Goal: Task Accomplishment & Management: Manage account settings

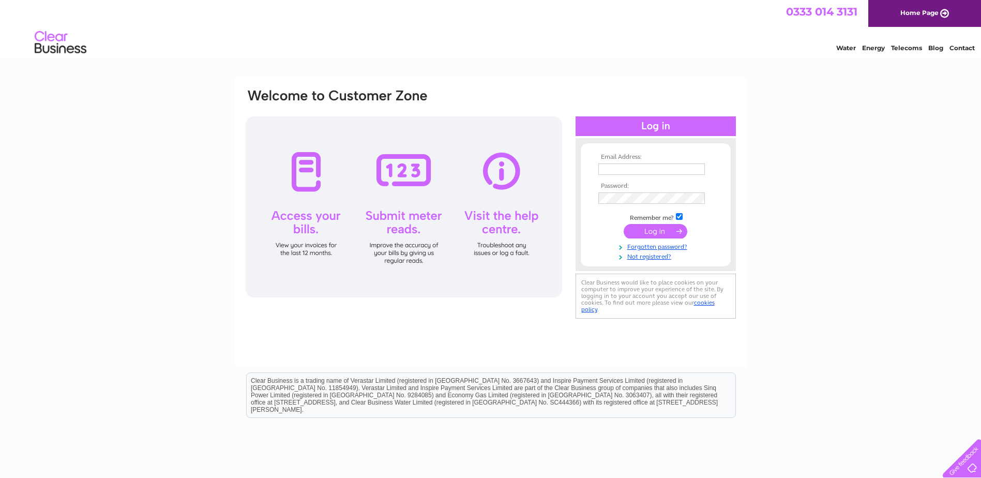
type input "[EMAIL_ADDRESS][DOMAIN_NAME]"
click at [654, 231] on input "submit" at bounding box center [656, 231] width 64 height 14
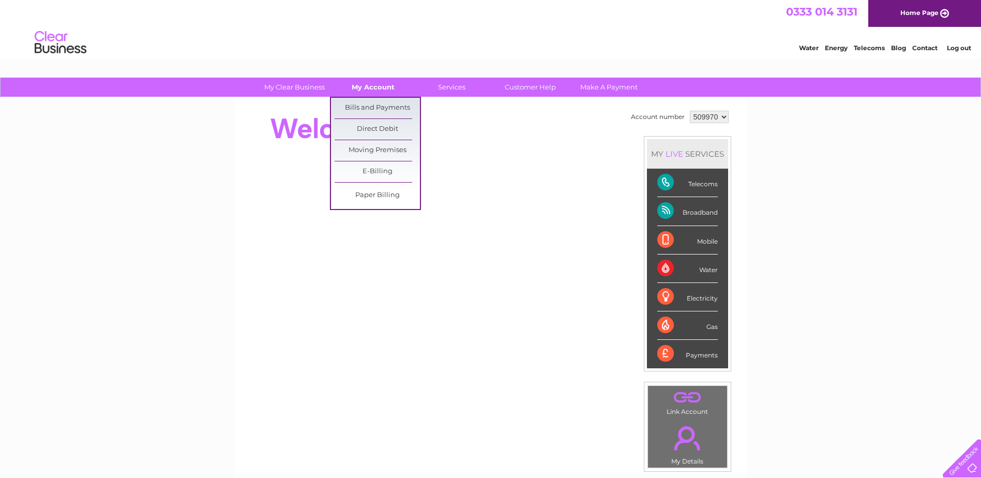
click at [371, 86] on link "My Account" at bounding box center [372, 87] width 85 height 19
click at [372, 100] on link "Bills and Payments" at bounding box center [377, 108] width 85 height 21
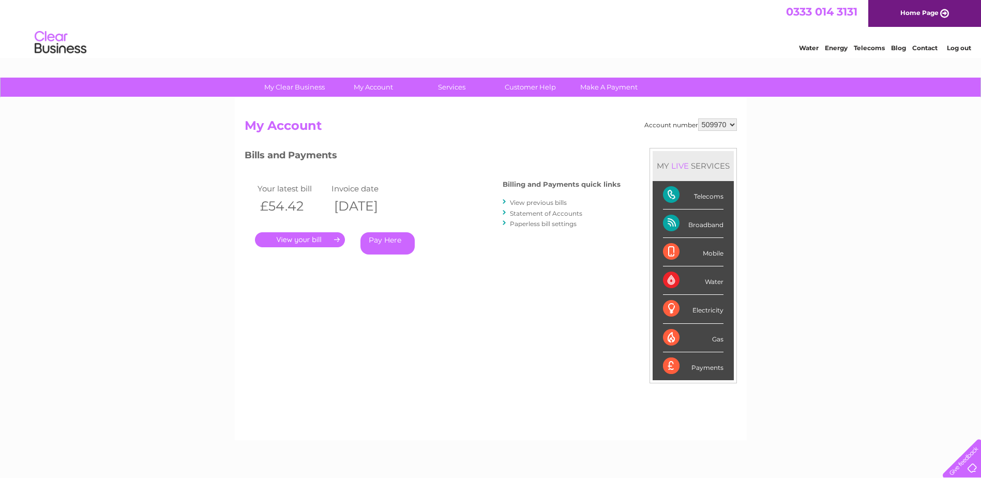
click at [287, 242] on link "." at bounding box center [300, 239] width 90 height 15
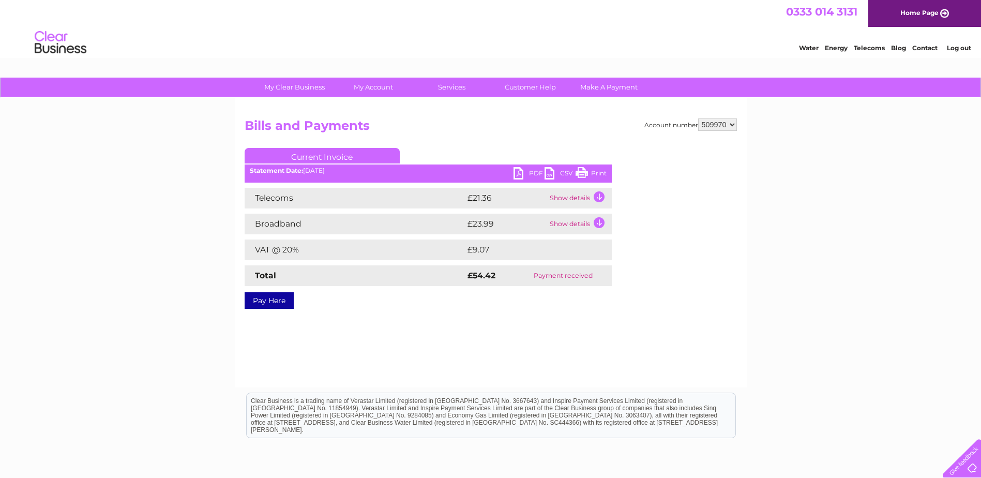
click at [526, 172] on link "PDF" at bounding box center [528, 174] width 31 height 15
